Goal: Information Seeking & Learning: Check status

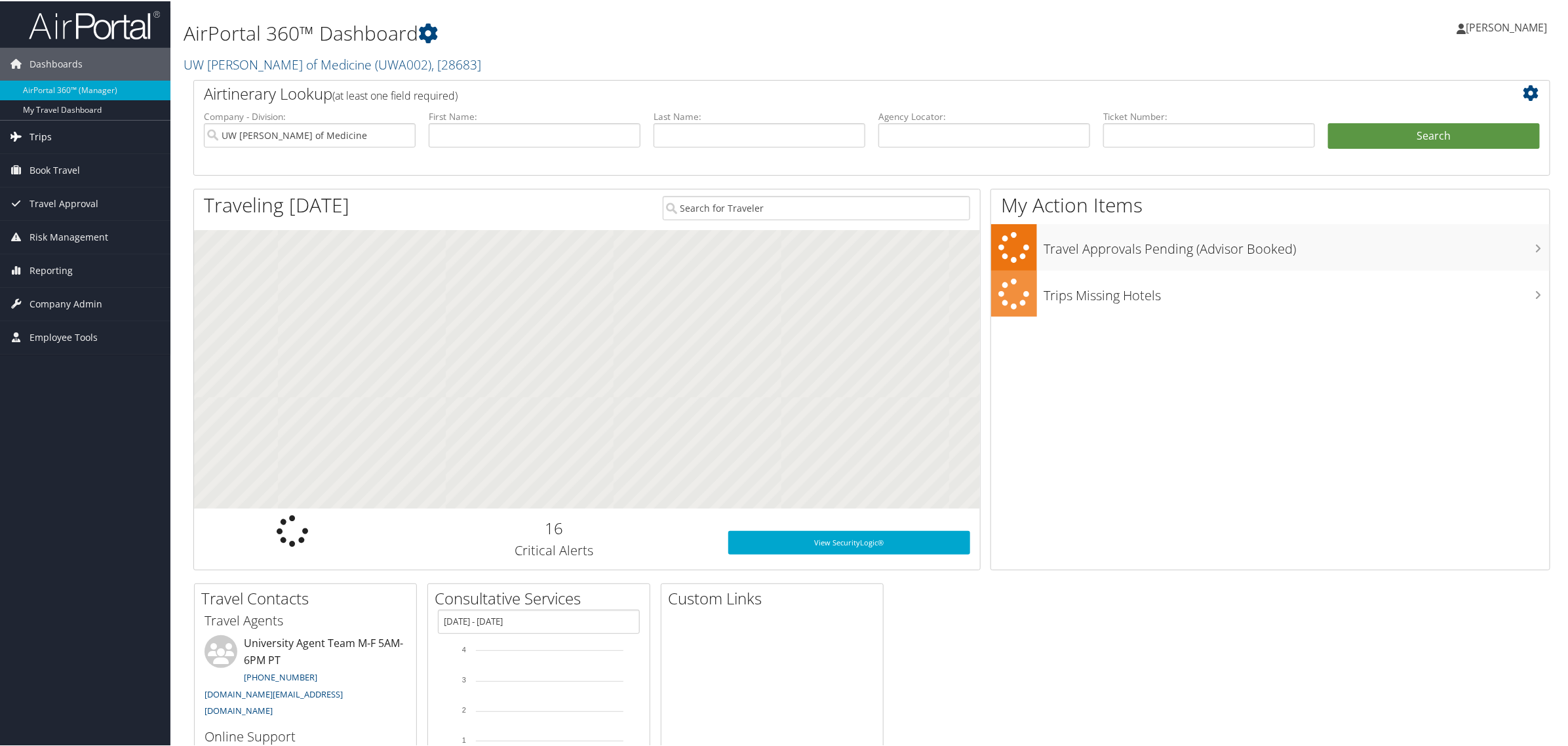
click at [43, 133] on span "Trips" at bounding box center [41, 135] width 22 height 33
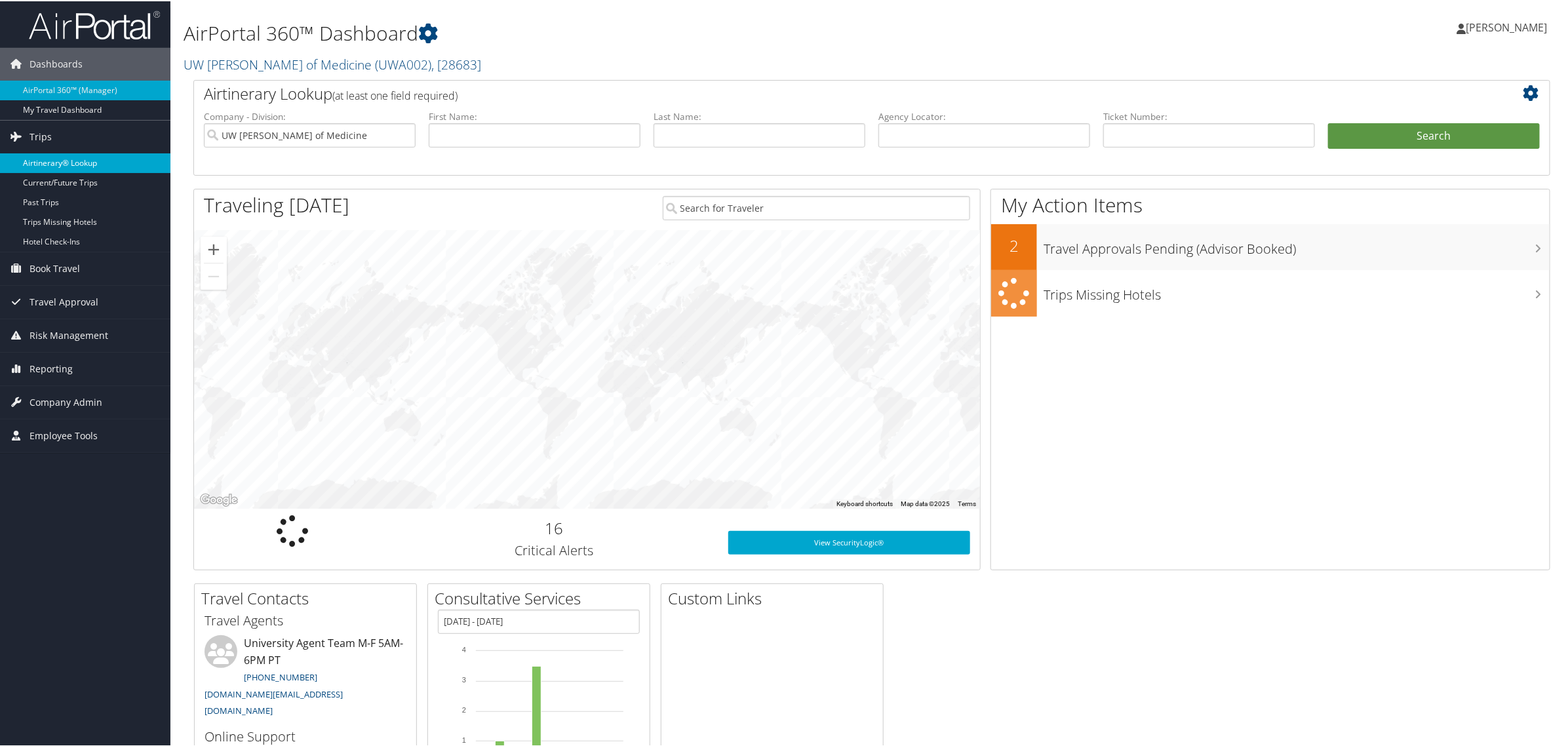
click at [52, 163] on link "Airtinerary® Lookup" at bounding box center [85, 161] width 170 height 20
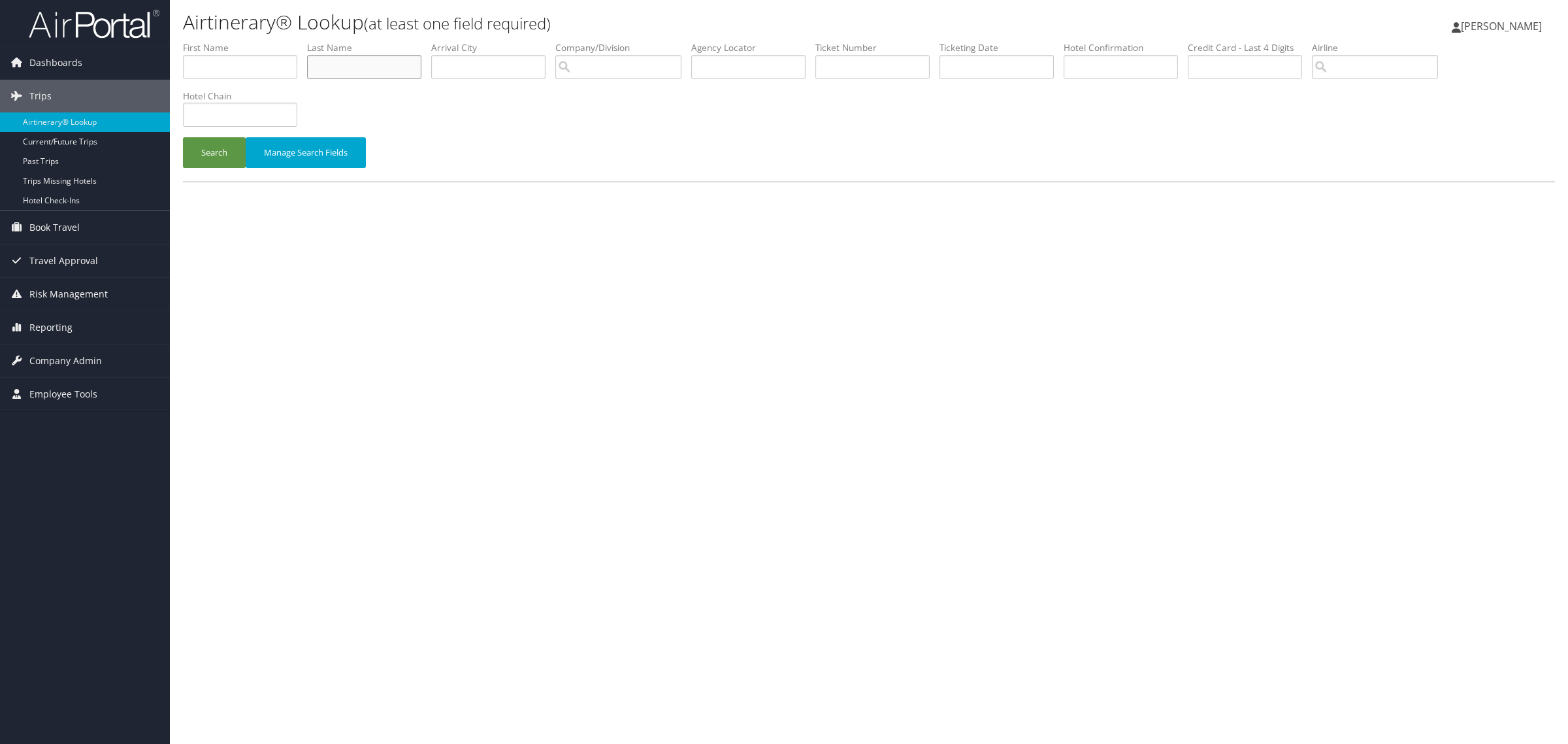
click at [371, 67] on input "text" at bounding box center [364, 67] width 114 height 25
click at [183, 137] on button "Search" at bounding box center [214, 152] width 63 height 31
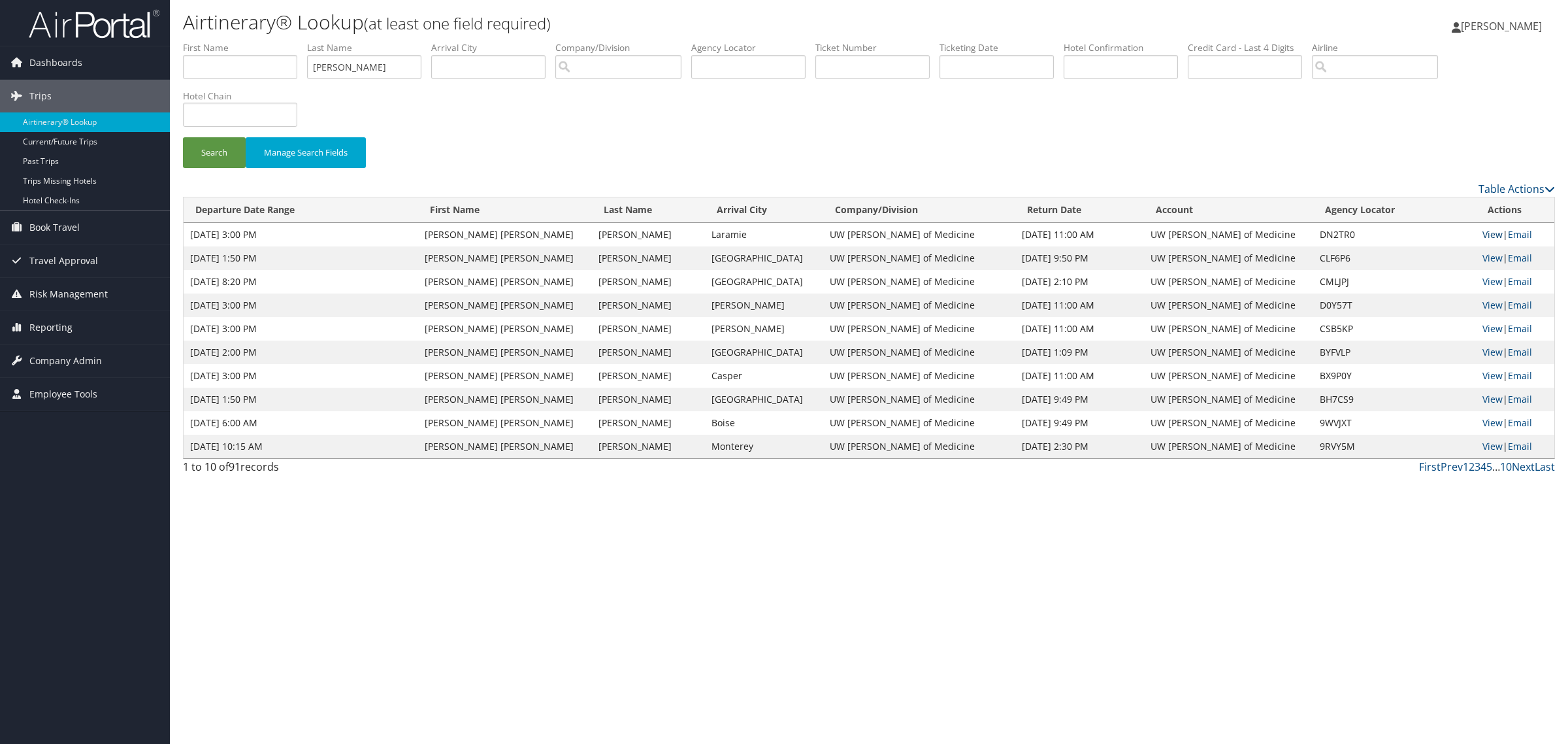
click at [1485, 235] on link "View" at bounding box center [1492, 234] width 20 height 12
click at [359, 67] on input "Monger" at bounding box center [364, 67] width 114 height 25
type input "M"
click at [183, 137] on button "Search" at bounding box center [214, 152] width 63 height 31
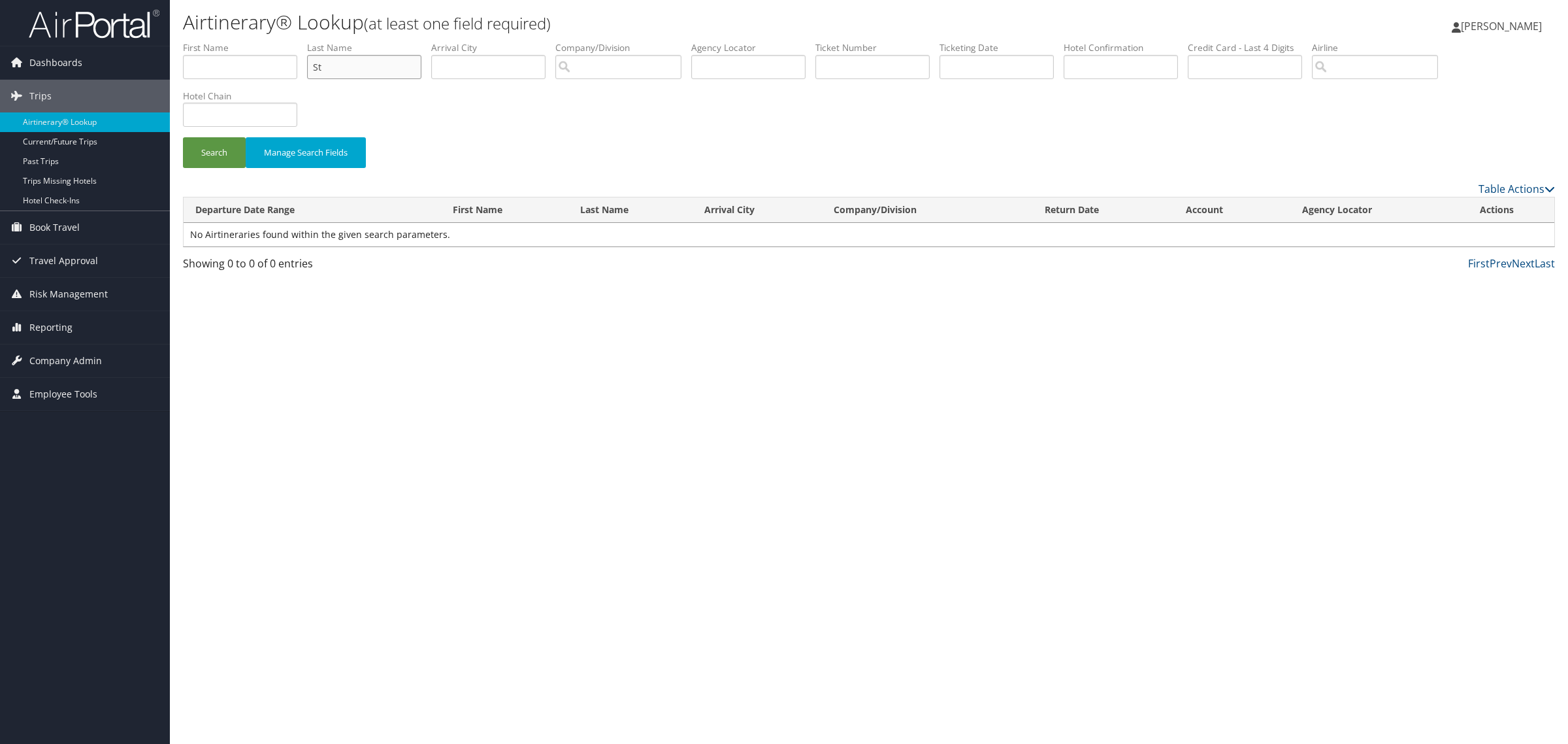
type input "S"
type input "Stafford"
click at [183, 137] on button "Search" at bounding box center [214, 152] width 63 height 31
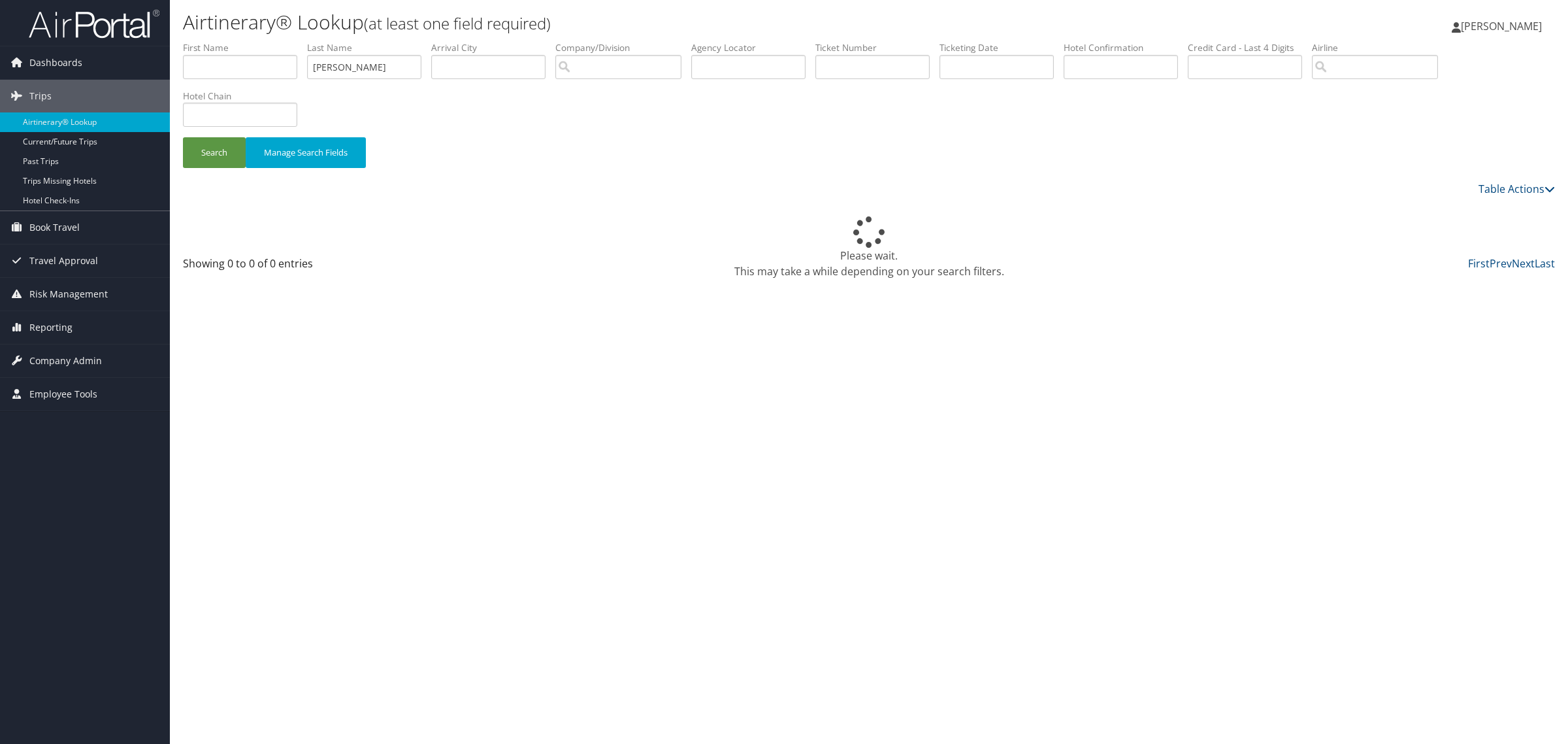
click at [1225, 358] on div "Airtinerary® Lookup (at least one field required) Celia Landis Celia Landis My …" at bounding box center [868, 372] width 1398 height 744
click at [219, 147] on button "Search" at bounding box center [214, 152] width 63 height 31
drag, startPoint x: 353, startPoint y: 63, endPoint x: 306, endPoint y: 71, distance: 47.7
click at [306, 41] on ul "First Name Last Name Stafford Departure City Arrival City Company/Division Airp…" at bounding box center [869, 41] width 1372 height 0
click at [203, 148] on button "Search" at bounding box center [214, 152] width 63 height 31
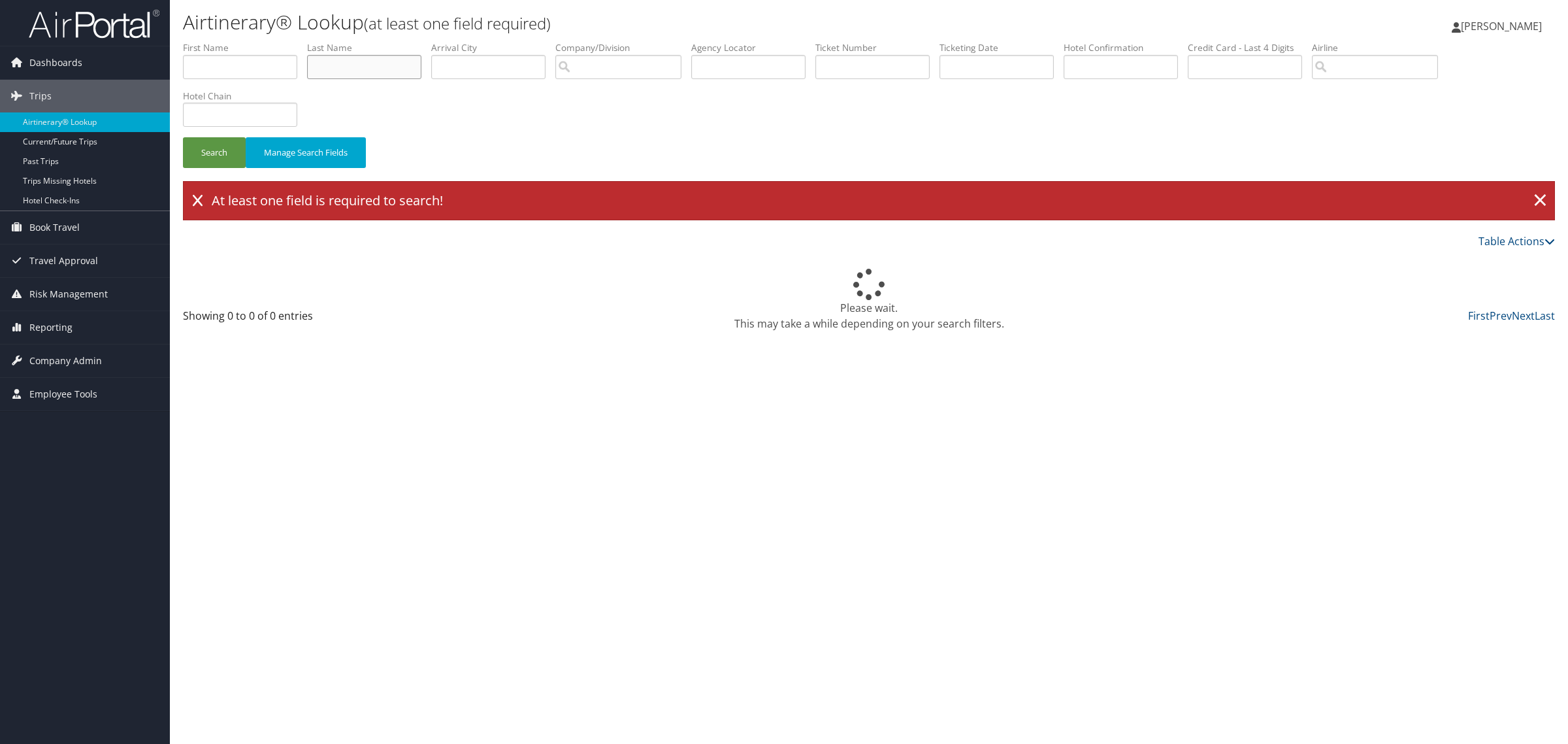
click at [400, 69] on input "text" at bounding box center [364, 67] width 114 height 25
paste input "Stafford"
type input "Stafford"
click at [218, 152] on button "Search" at bounding box center [214, 152] width 63 height 31
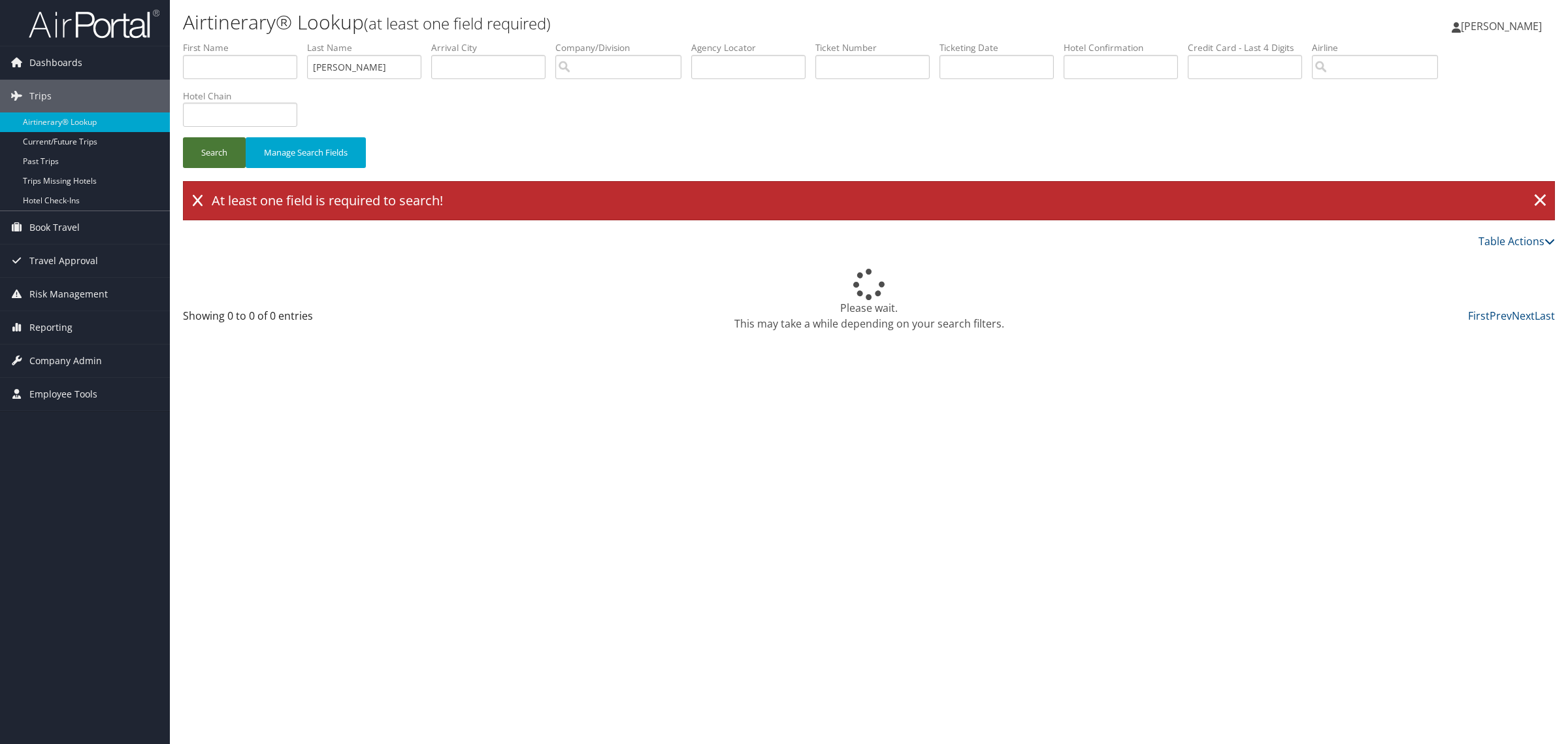
click at [218, 152] on button "Search" at bounding box center [214, 152] width 63 height 31
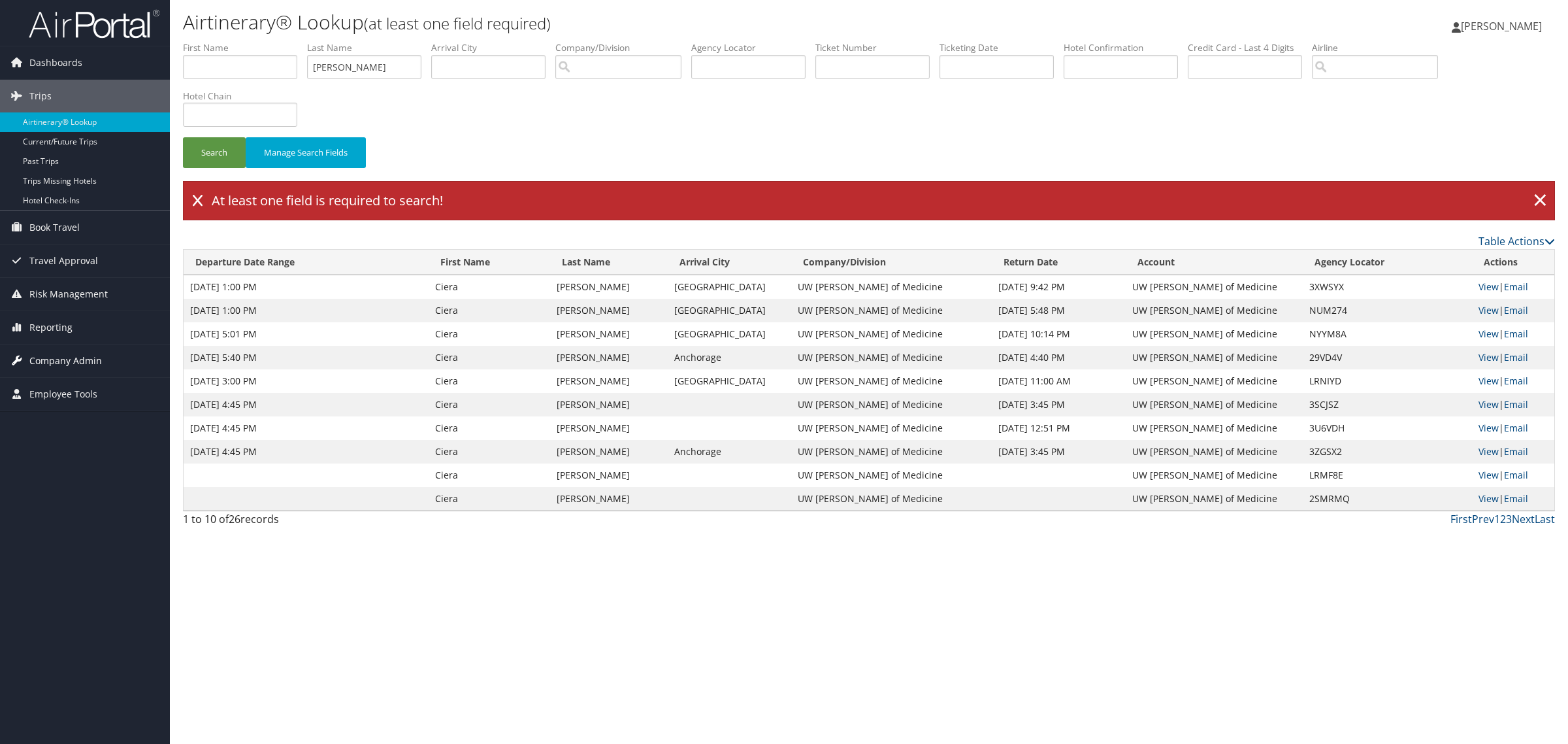
click at [64, 359] on span "Company Admin" at bounding box center [66, 360] width 73 height 32
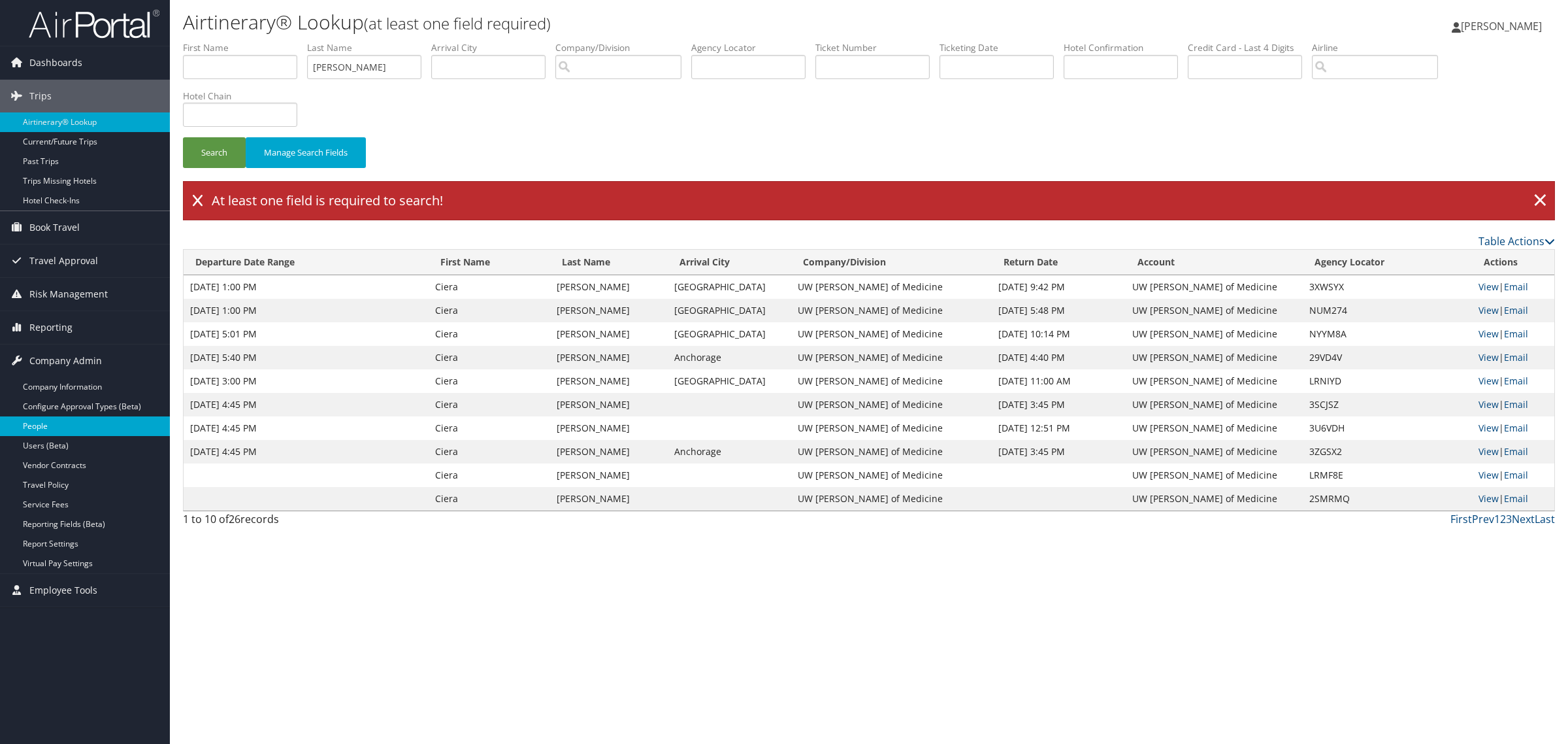
click at [45, 426] on link "People" at bounding box center [84, 426] width 169 height 19
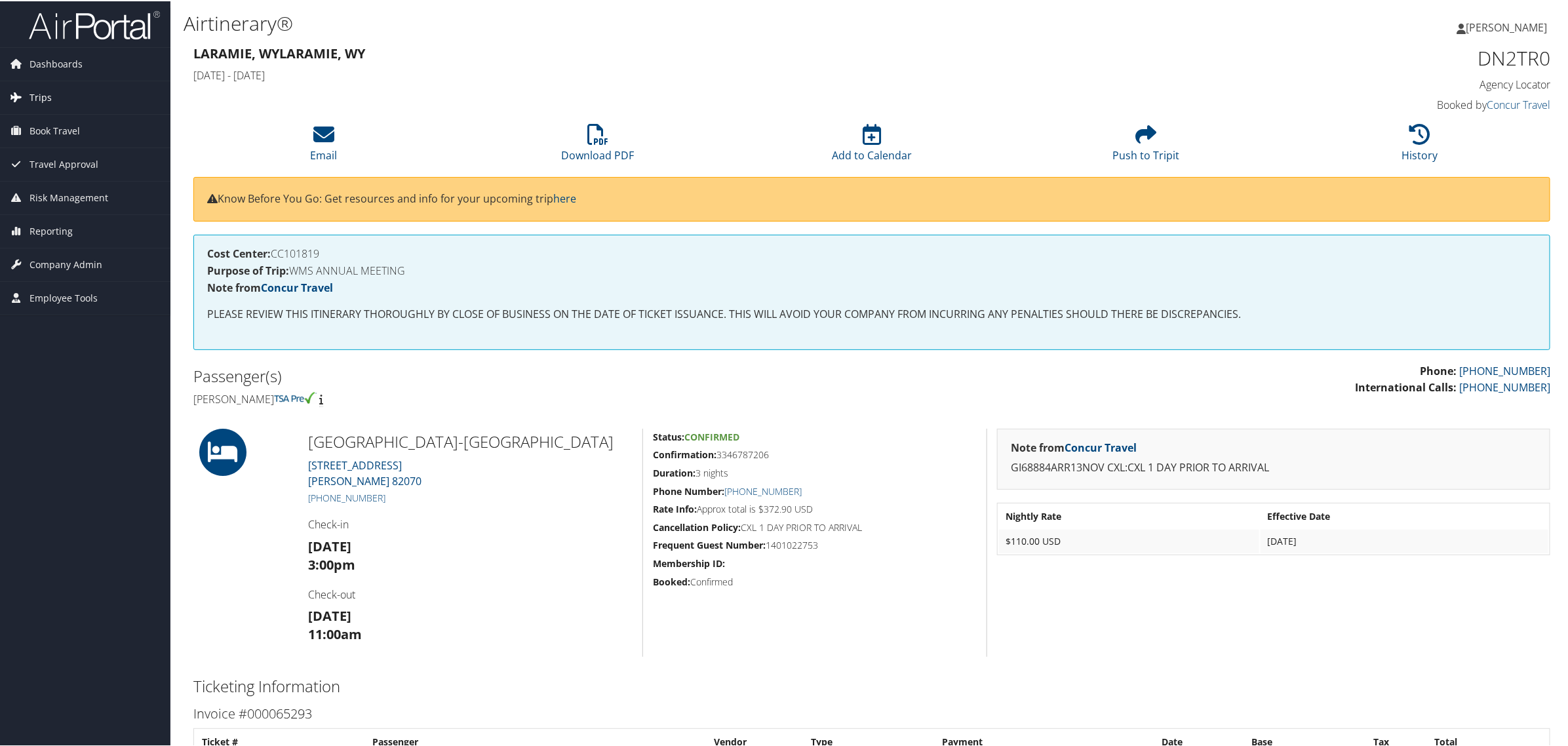
click at [38, 97] on span "Trips" at bounding box center [41, 96] width 22 height 33
click at [49, 133] on link "Current/Future Trips" at bounding box center [85, 142] width 170 height 20
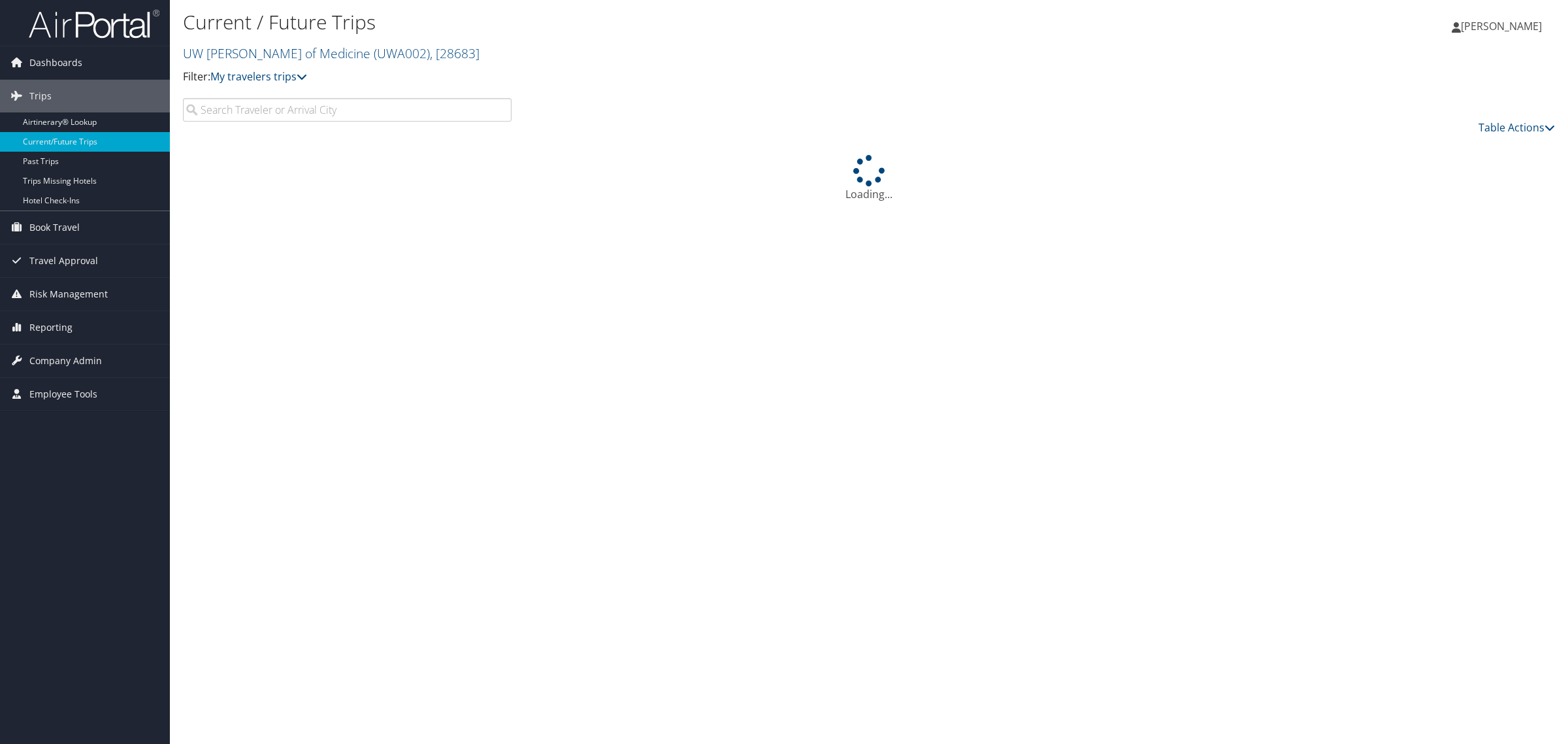
click at [239, 108] on input "search" at bounding box center [348, 110] width 329 height 24
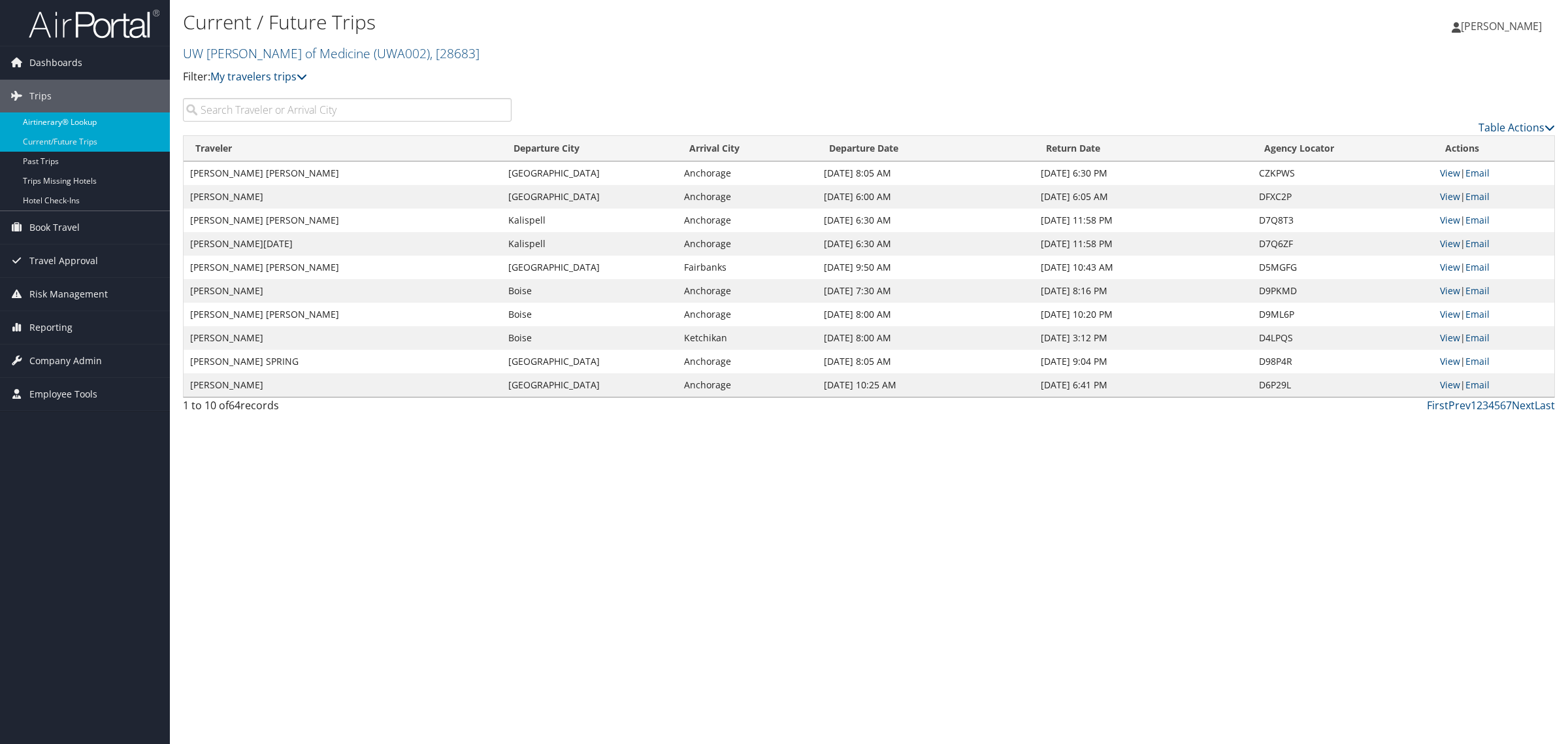
click at [53, 125] on link "Airtinerary® Lookup" at bounding box center [84, 122] width 169 height 19
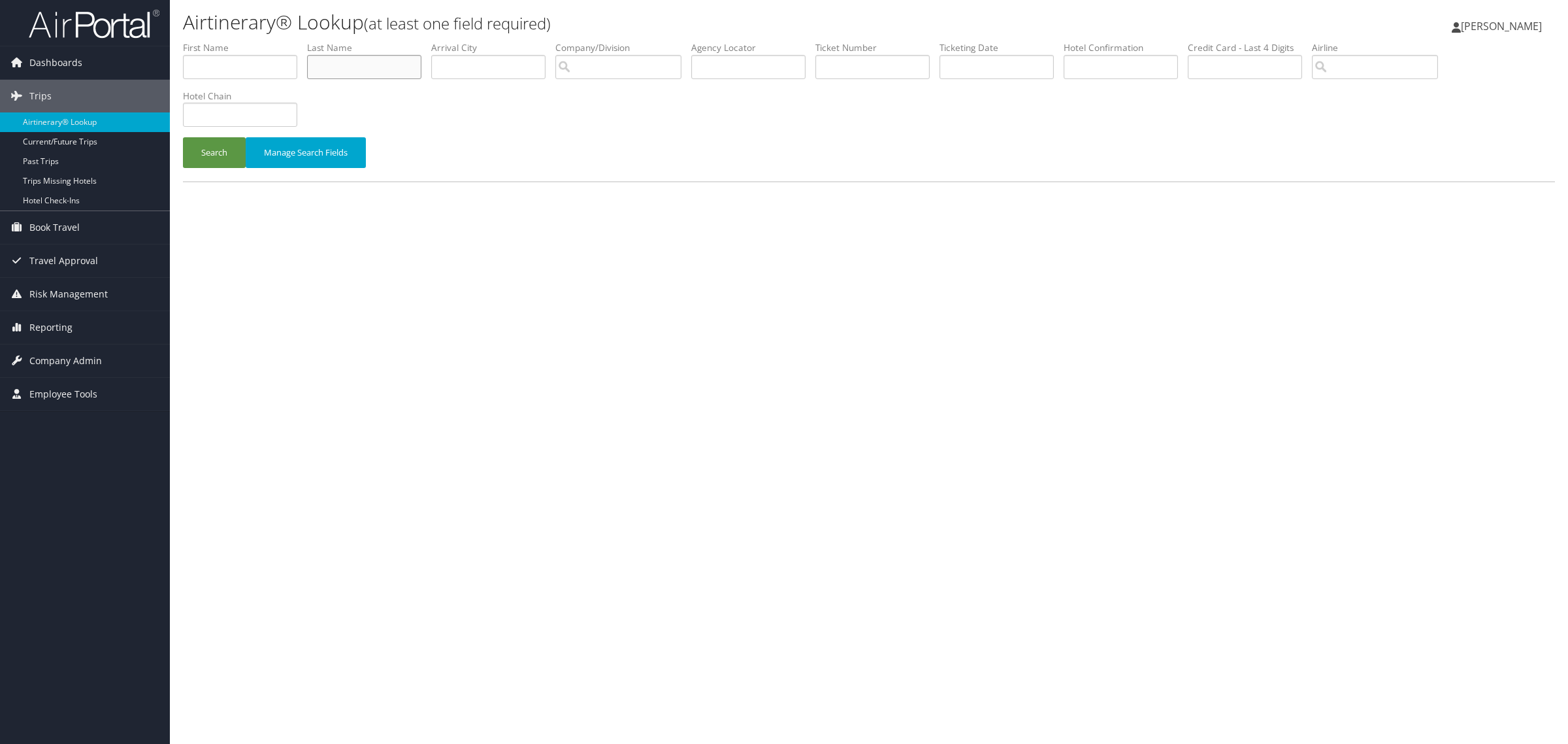
click at [386, 70] on input "text" at bounding box center [364, 67] width 114 height 25
paste input "Stafford"
type input "Stafford"
click at [183, 137] on button "Search" at bounding box center [214, 152] width 63 height 31
click at [226, 147] on button "Search" at bounding box center [214, 152] width 63 height 31
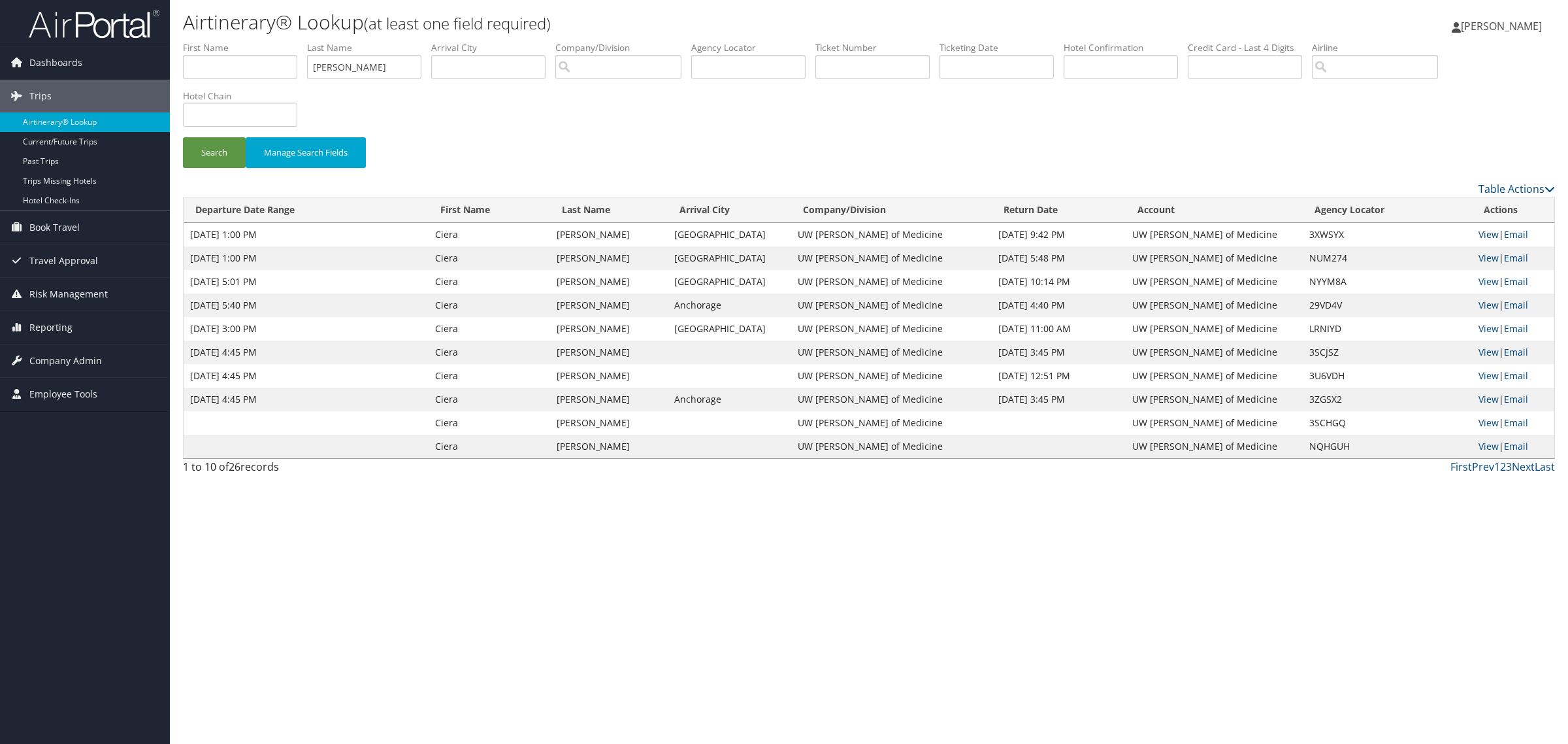
click at [1486, 232] on link "View" at bounding box center [1489, 234] width 20 height 12
click at [63, 227] on span "Book Travel" at bounding box center [55, 227] width 50 height 32
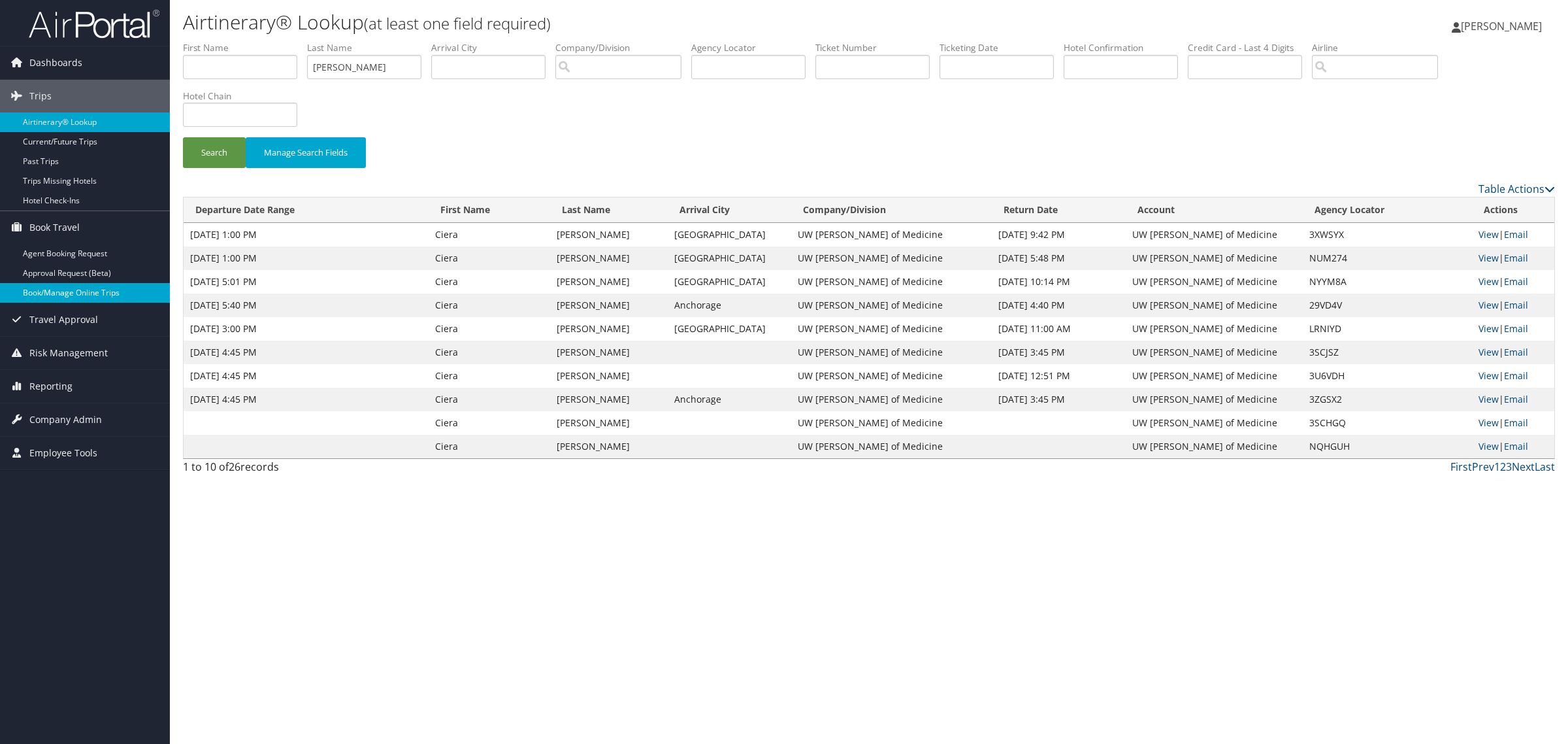
click at [59, 288] on link "Book/Manage Online Trips" at bounding box center [84, 292] width 169 height 19
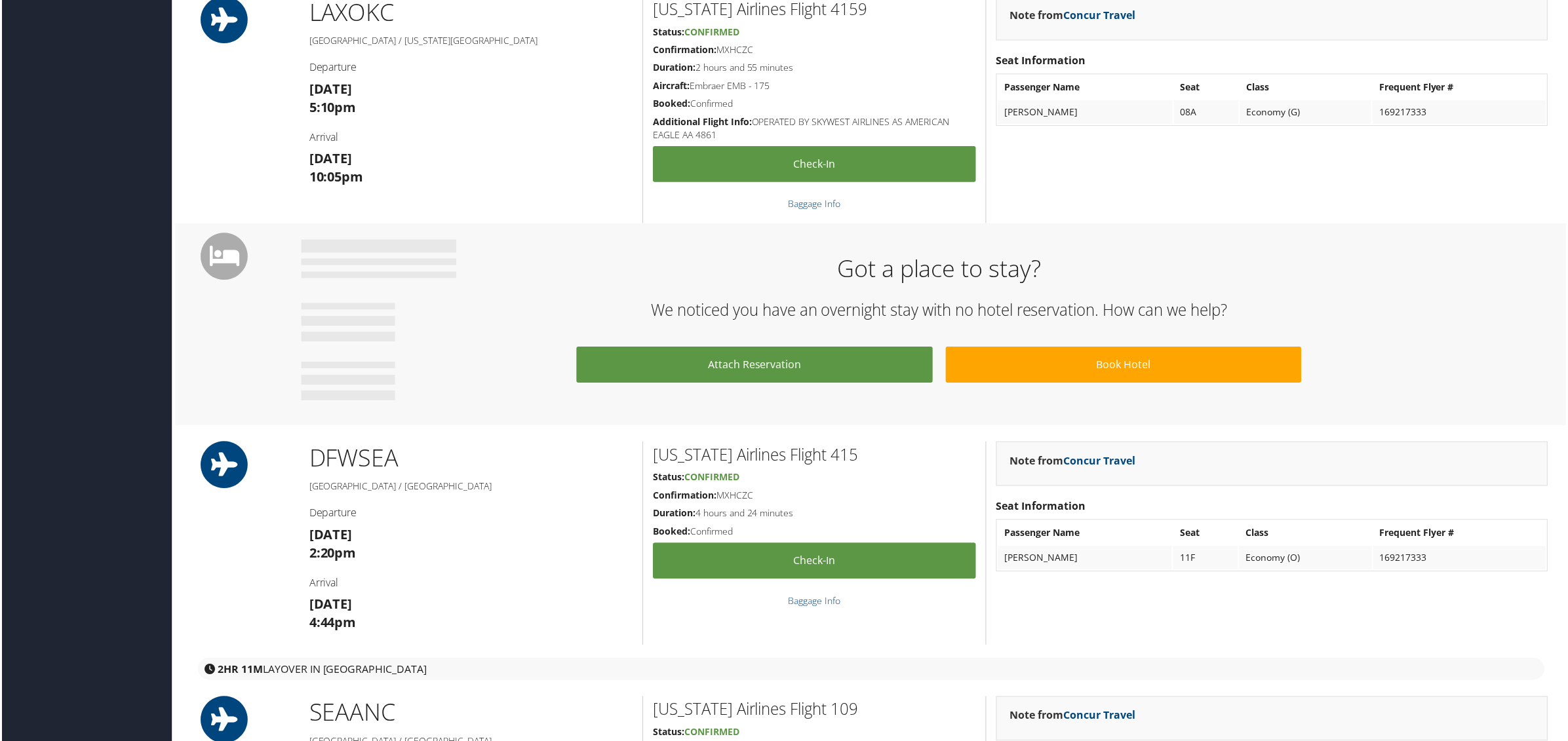
scroll to position [1557, 0]
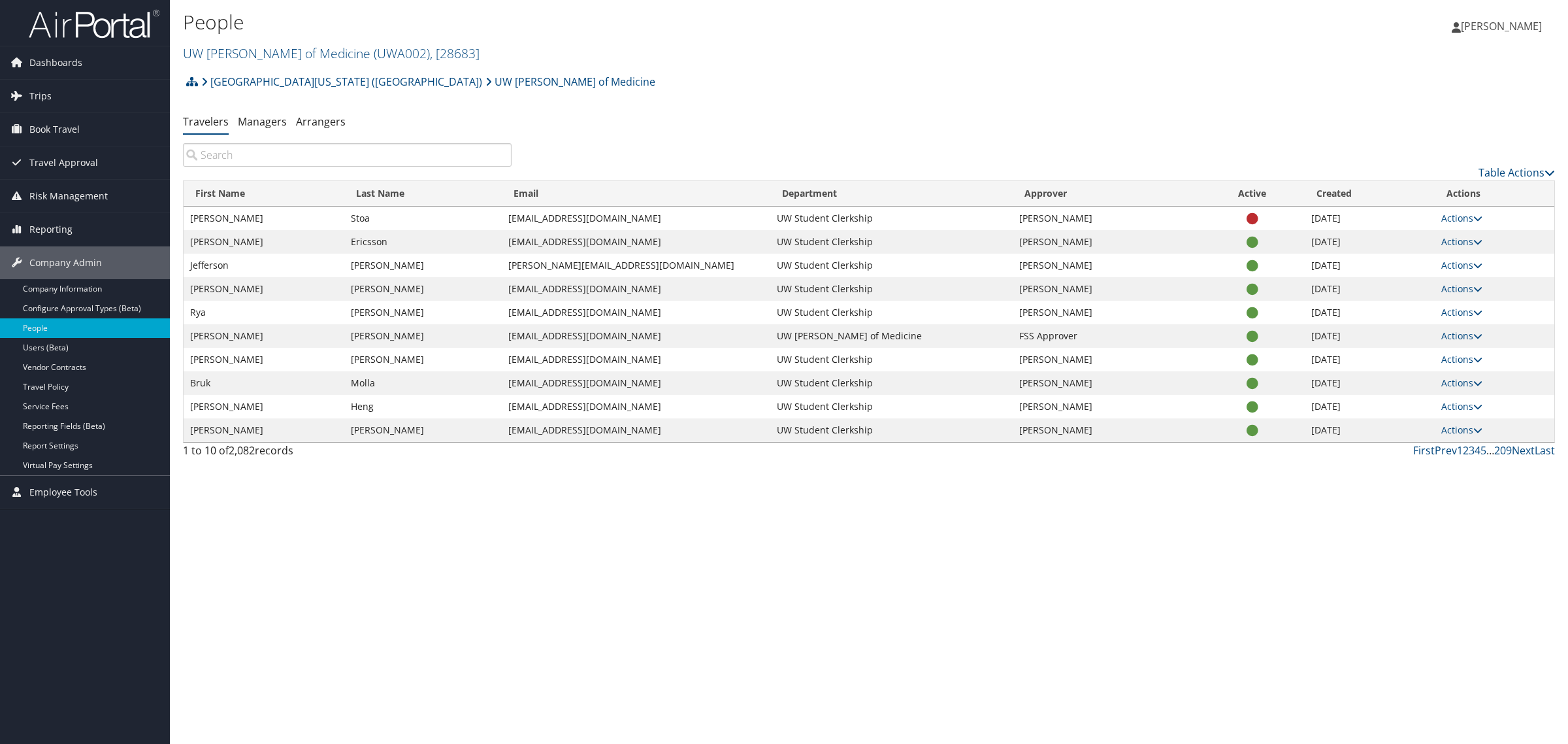
click at [301, 152] on input "search" at bounding box center [348, 154] width 329 height 24
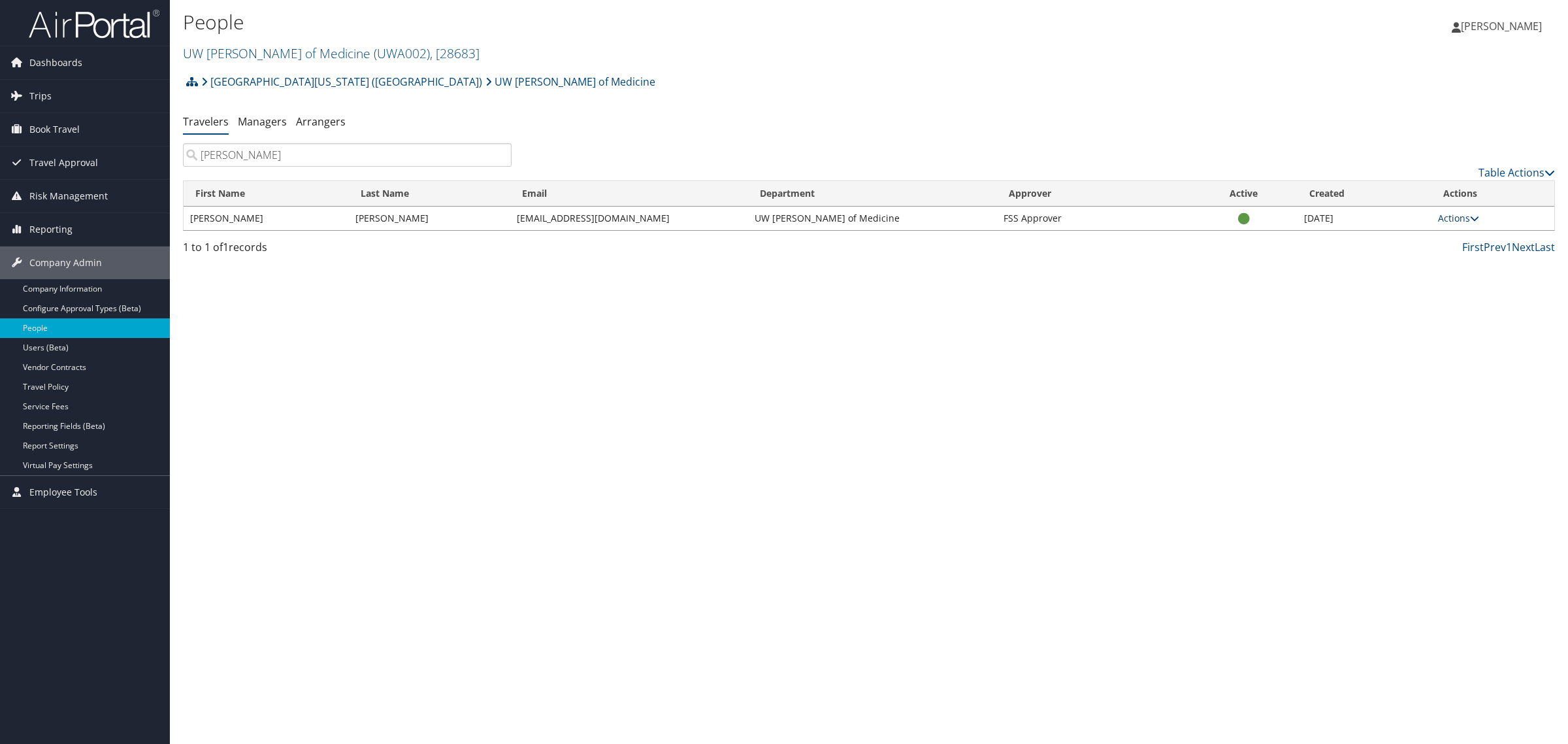
type input "[PERSON_NAME]"
click at [1475, 220] on icon at bounding box center [1474, 218] width 9 height 9
click at [1409, 240] on link "User Settings" at bounding box center [1415, 237] width 120 height 22
